Goal: Transaction & Acquisition: Purchase product/service

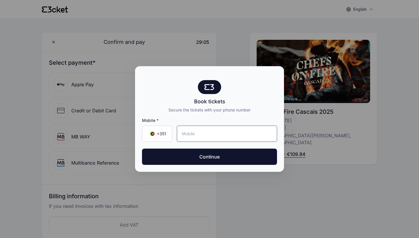
click at [207, 131] on input "tel" at bounding box center [227, 134] width 100 height 16
type input "915 143 203"
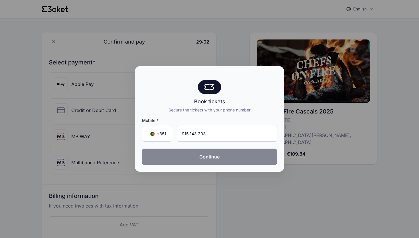
click at [194, 154] on button "Continue" at bounding box center [209, 157] width 135 height 16
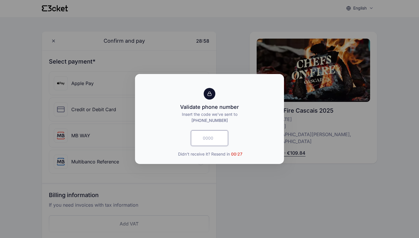
click at [201, 144] on input "text" at bounding box center [209, 139] width 37 height 16
type input "3884"
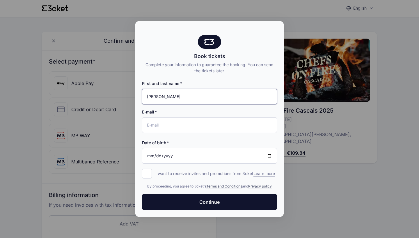
type input "Rita Coelho"
type input "[EMAIL_ADDRESS][DOMAIN_NAME]"
click at [157, 153] on input "Date of birth" at bounding box center [209, 156] width 135 height 16
click at [170, 156] on input "Date of birth" at bounding box center [209, 156] width 135 height 16
click at [181, 154] on input "1989-12-08" at bounding box center [209, 156] width 135 height 16
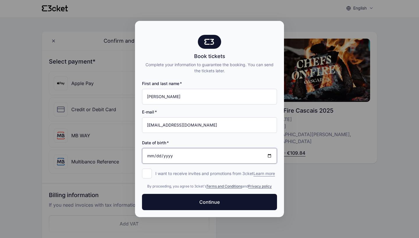
type input "1989-08-14"
click at [199, 155] on input "1989-08-14" at bounding box center [209, 156] width 135 height 16
click at [203, 160] on input "1989-08-14" at bounding box center [209, 156] width 135 height 16
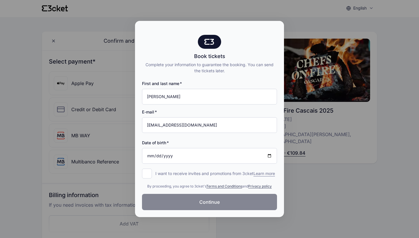
click at [204, 204] on span "Continue" at bounding box center [209, 202] width 20 height 7
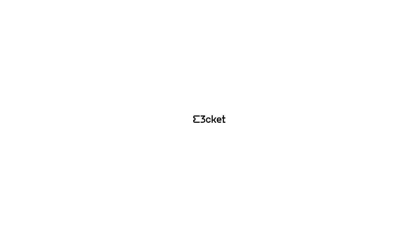
scroll to position [1, 0]
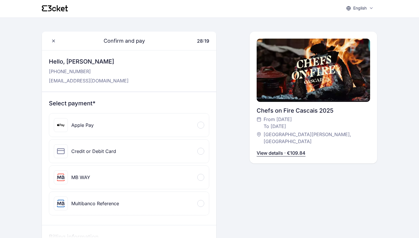
click at [167, 171] on div "MB WAY" at bounding box center [129, 177] width 160 height 23
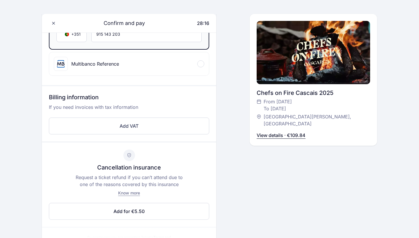
scroll to position [218, 0]
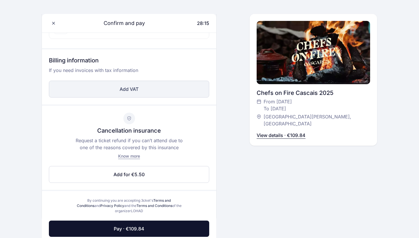
click at [154, 94] on button "Add VAT" at bounding box center [129, 89] width 160 height 17
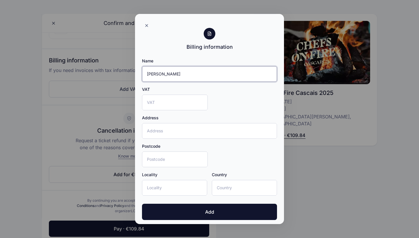
type input "Rita Coelho"
click at [148, 100] on input "VAT" at bounding box center [175, 103] width 66 height 16
type input "254012752"
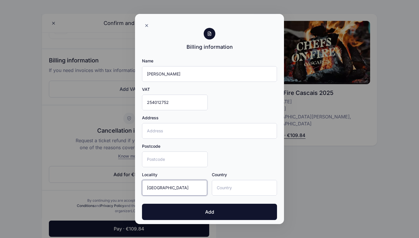
type input "Lisboa"
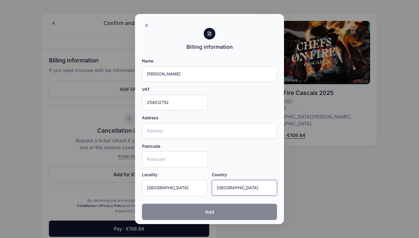
type input "Portugal"
click at [176, 220] on button "Add" at bounding box center [209, 212] width 135 height 16
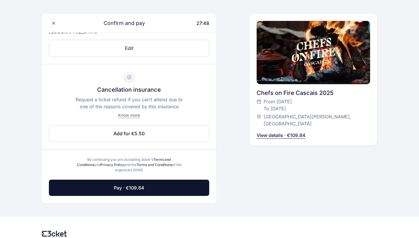
scroll to position [293, 0]
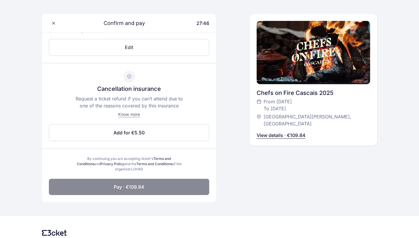
click at [154, 193] on button "Pay · €109.84" at bounding box center [129, 187] width 160 height 16
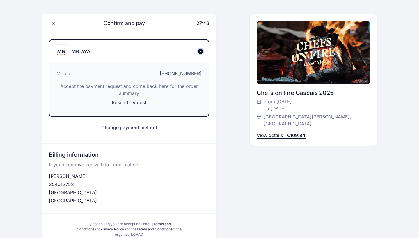
scroll to position [61, 0]
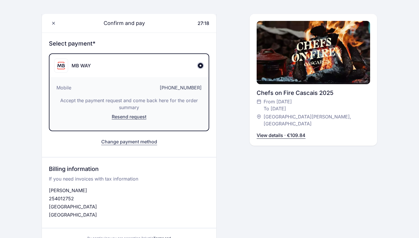
click at [138, 117] on span "Resend request" at bounding box center [129, 117] width 35 height 6
click at [134, 145] on button "Change payment method" at bounding box center [129, 141] width 56 height 7
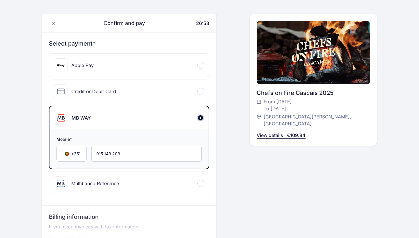
click at [130, 179] on div "Multibanco Reference" at bounding box center [129, 183] width 160 height 23
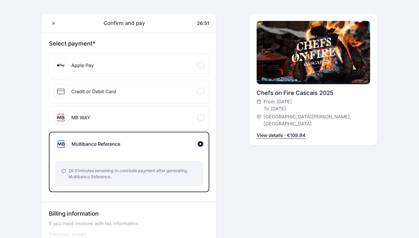
click at [82, 107] on div "MB WAY" at bounding box center [129, 117] width 160 height 23
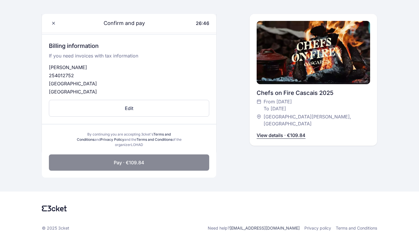
click at [143, 168] on button "Pay · €109.84" at bounding box center [129, 163] width 160 height 16
